Goal: Task Accomplishment & Management: Manage account settings

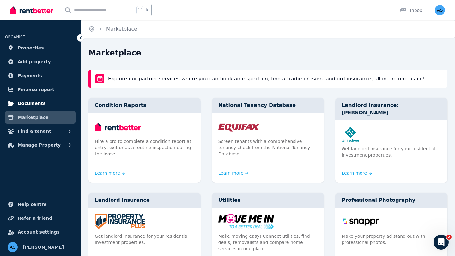
click at [42, 103] on link "Documents" at bounding box center [40, 103] width 70 height 13
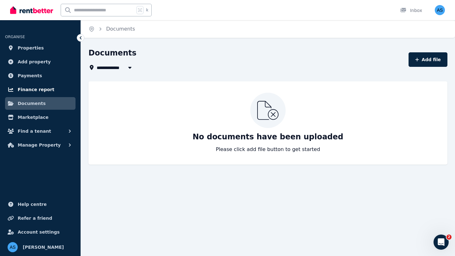
click at [41, 93] on span "Finance report" at bounding box center [36, 90] width 37 height 8
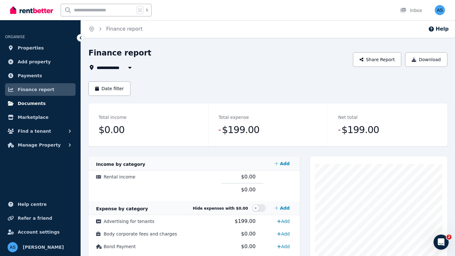
click at [67, 104] on link "Documents" at bounding box center [40, 103] width 70 height 13
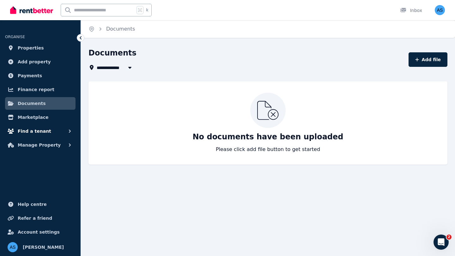
click at [27, 130] on span "Find a tenant" at bounding box center [34, 132] width 33 height 8
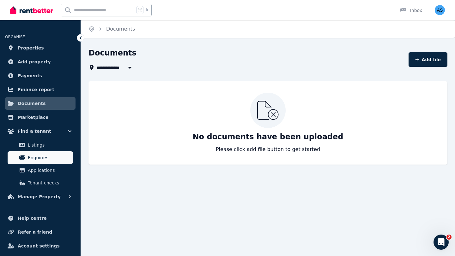
click at [33, 156] on span "Enquiries" at bounding box center [49, 158] width 43 height 8
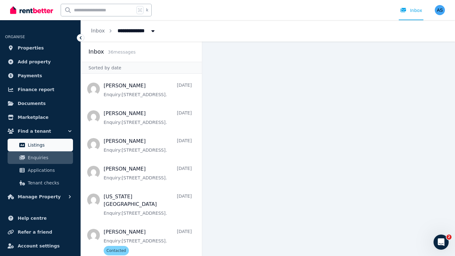
click at [34, 148] on span "Listings" at bounding box center [49, 145] width 43 height 8
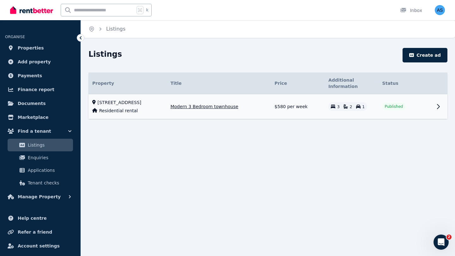
click at [163, 101] on div "[STREET_ADDRESS]" at bounding box center [127, 102] width 70 height 6
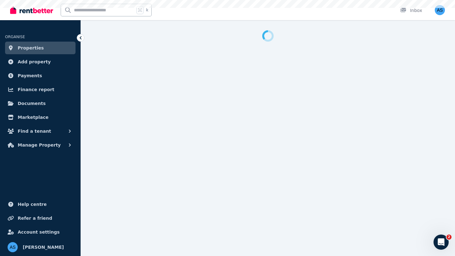
select select "**********"
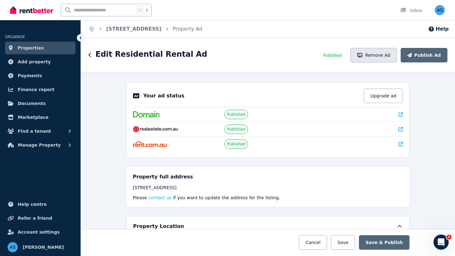
click at [376, 55] on button "Remove Ad" at bounding box center [373, 55] width 46 height 15
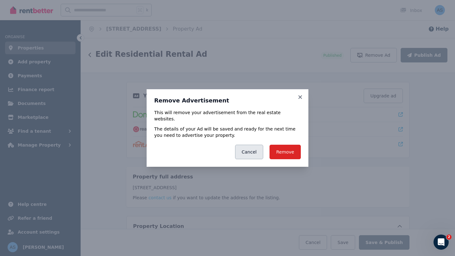
click at [253, 150] on button "Cancel" at bounding box center [249, 152] width 28 height 15
